Goal: Transaction & Acquisition: Download file/media

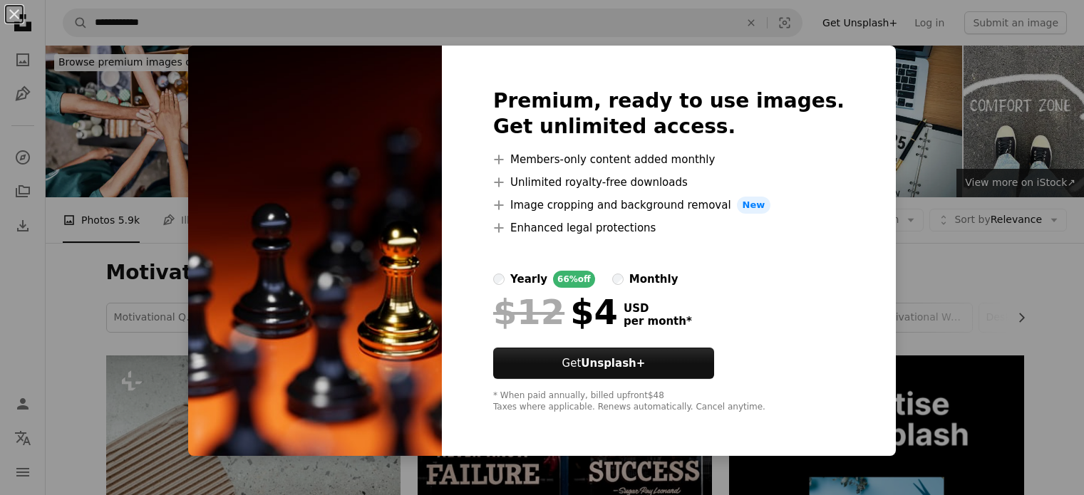
scroll to position [8302, 0]
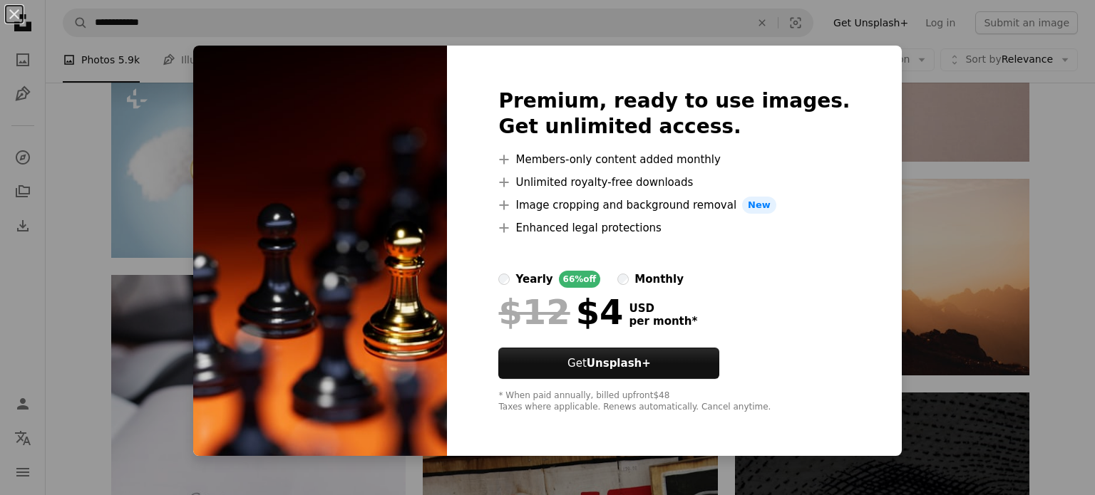
click at [893, 139] on div "An X shape Premium, ready to use images. Get unlimited access. A plus sign Memb…" at bounding box center [547, 247] width 1095 height 495
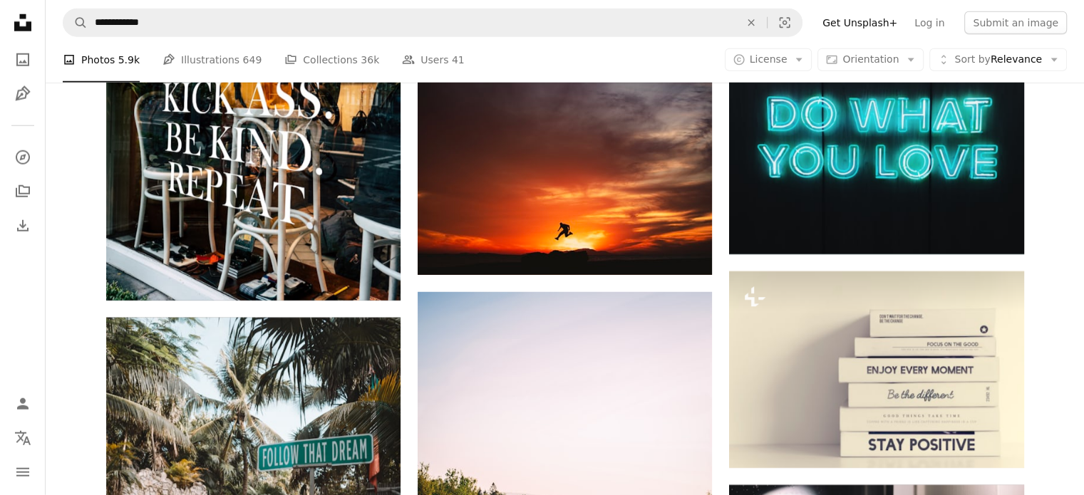
scroll to position [9308, 0]
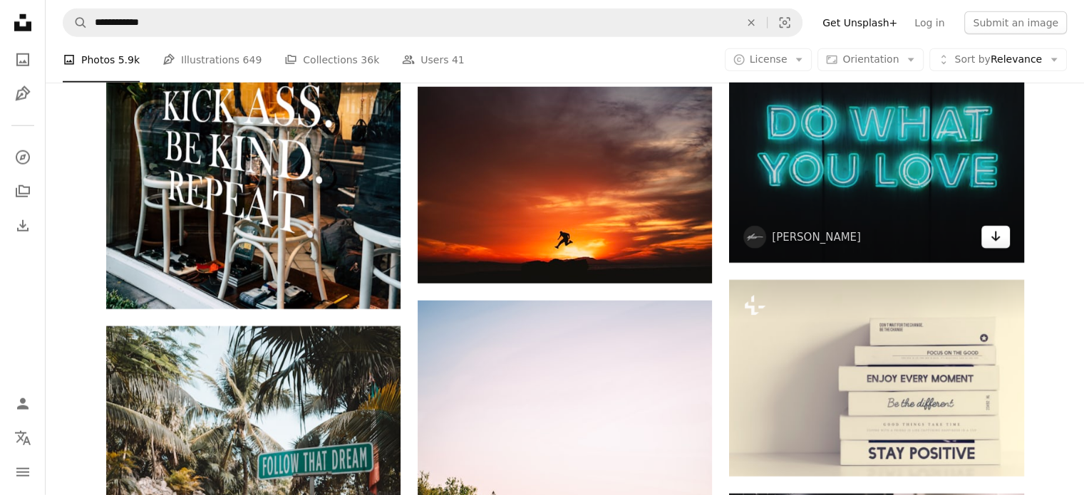
click at [1003, 237] on link "Arrow pointing down" at bounding box center [995, 237] width 29 height 23
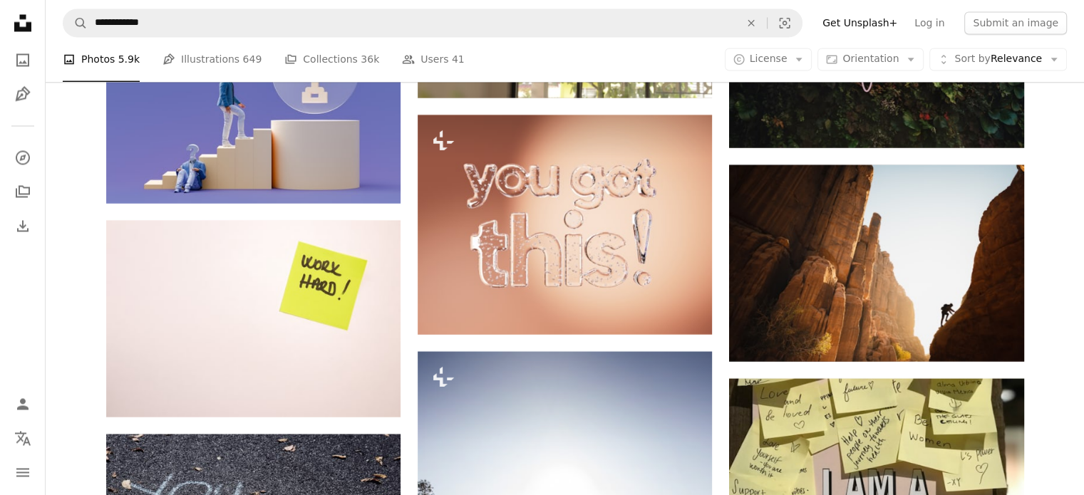
scroll to position [13303, 0]
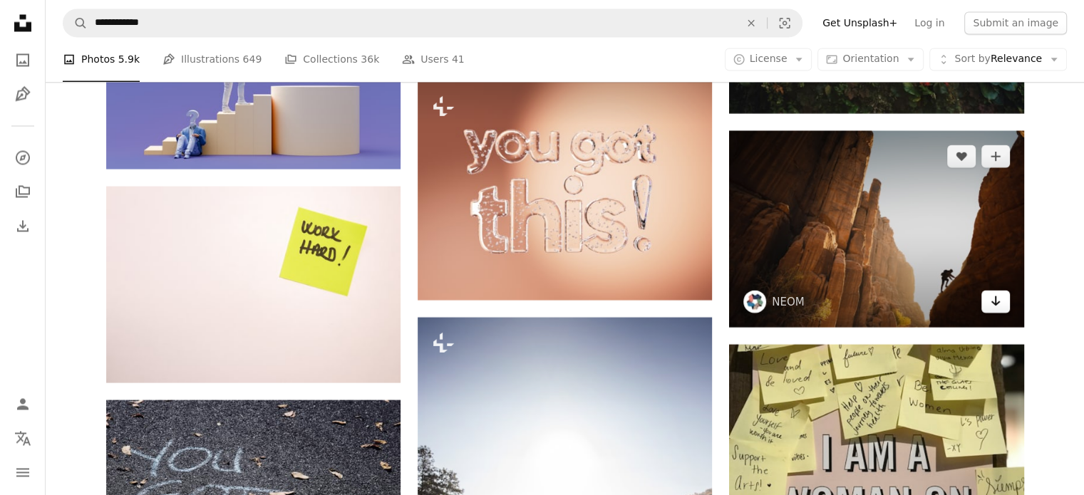
click at [1005, 305] on link "Arrow pointing down" at bounding box center [995, 301] width 29 height 23
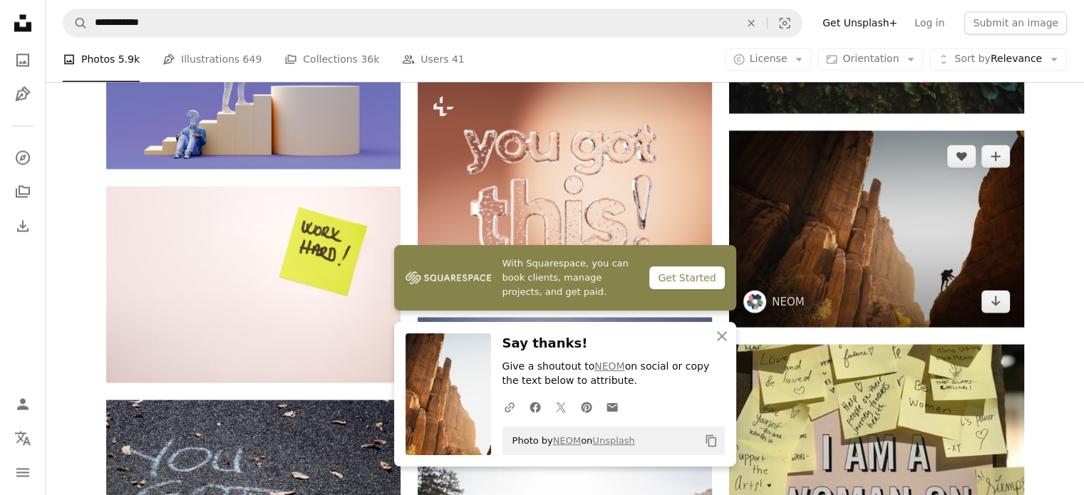
scroll to position [13941, 0]
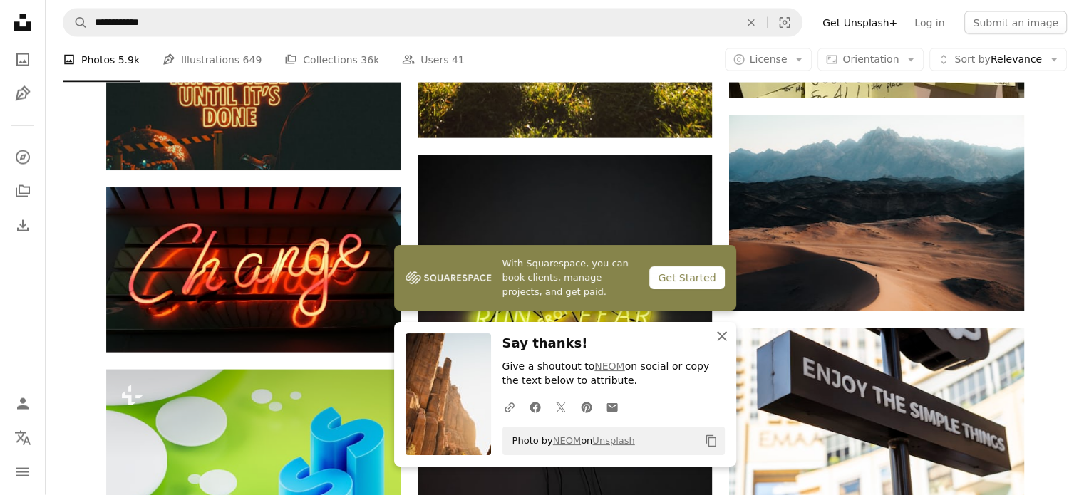
click at [721, 338] on icon "An X shape" at bounding box center [721, 336] width 17 height 17
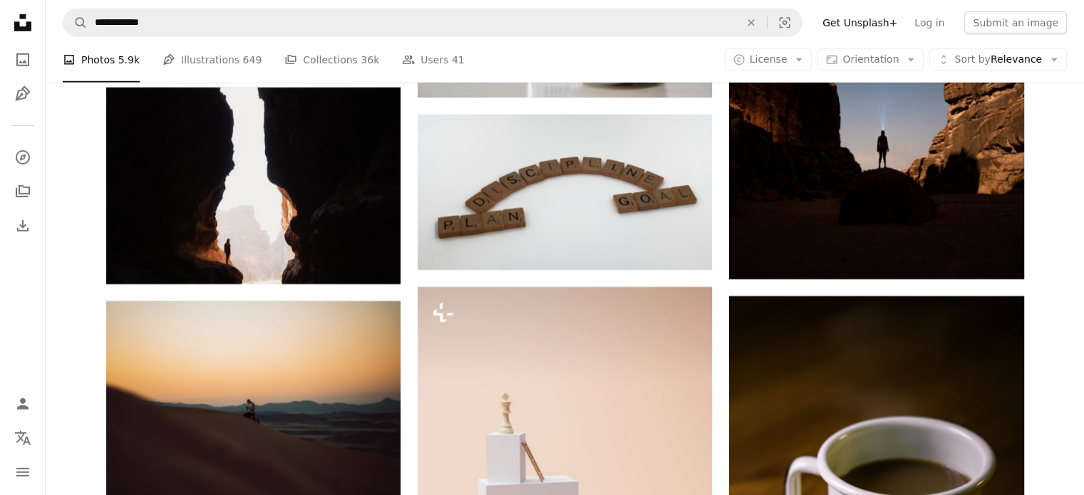
scroll to position [20714, 0]
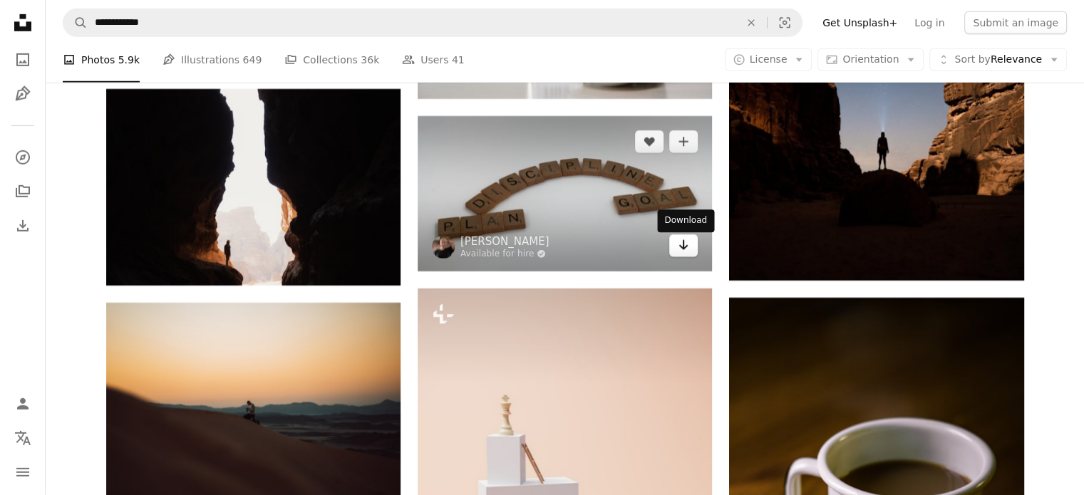
click at [693, 249] on link "Arrow pointing down" at bounding box center [683, 245] width 29 height 23
